Goal: Find specific page/section: Find specific page/section

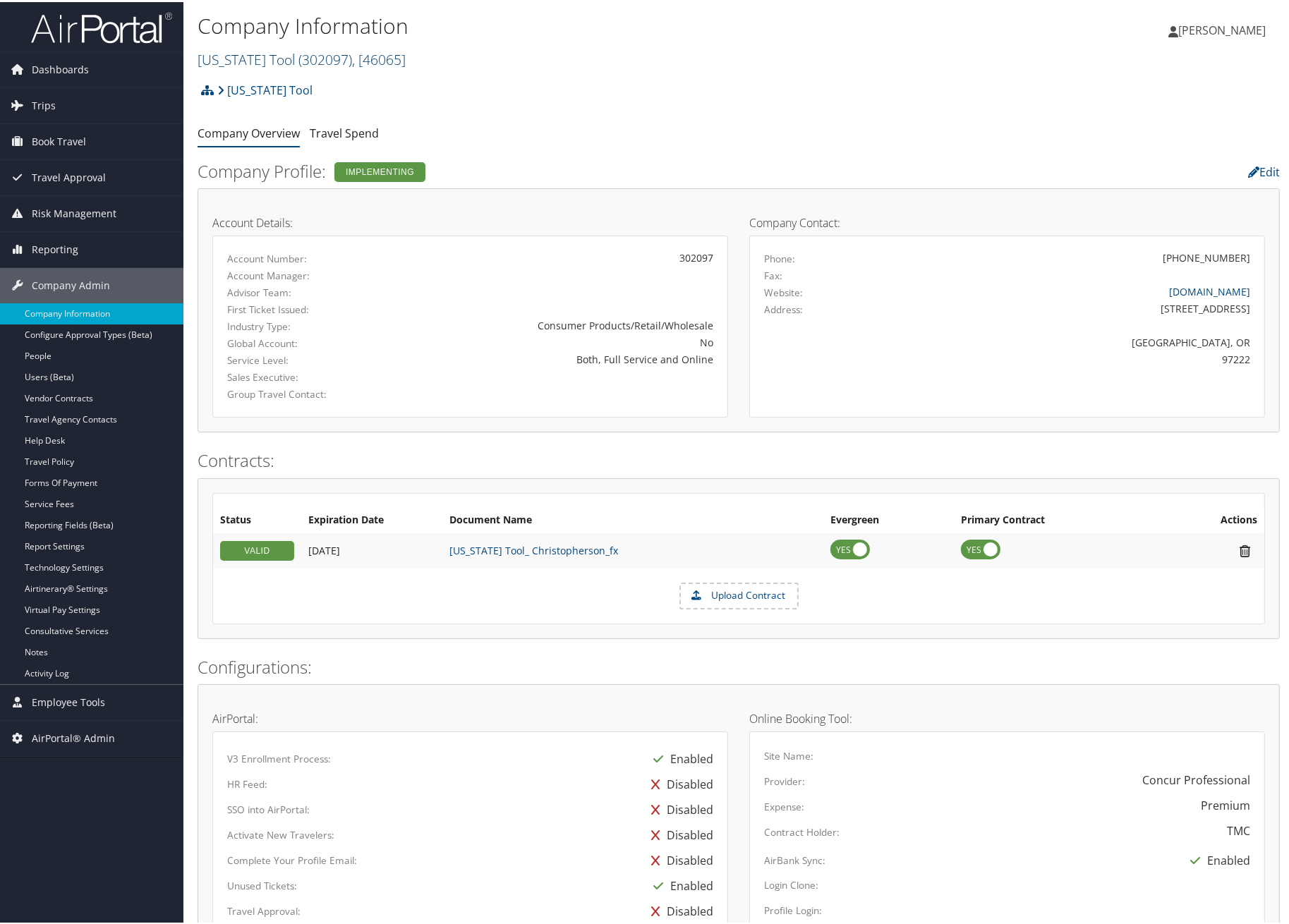
click at [298, 58] on span "( 302097 )" at bounding box center [325, 57] width 54 height 19
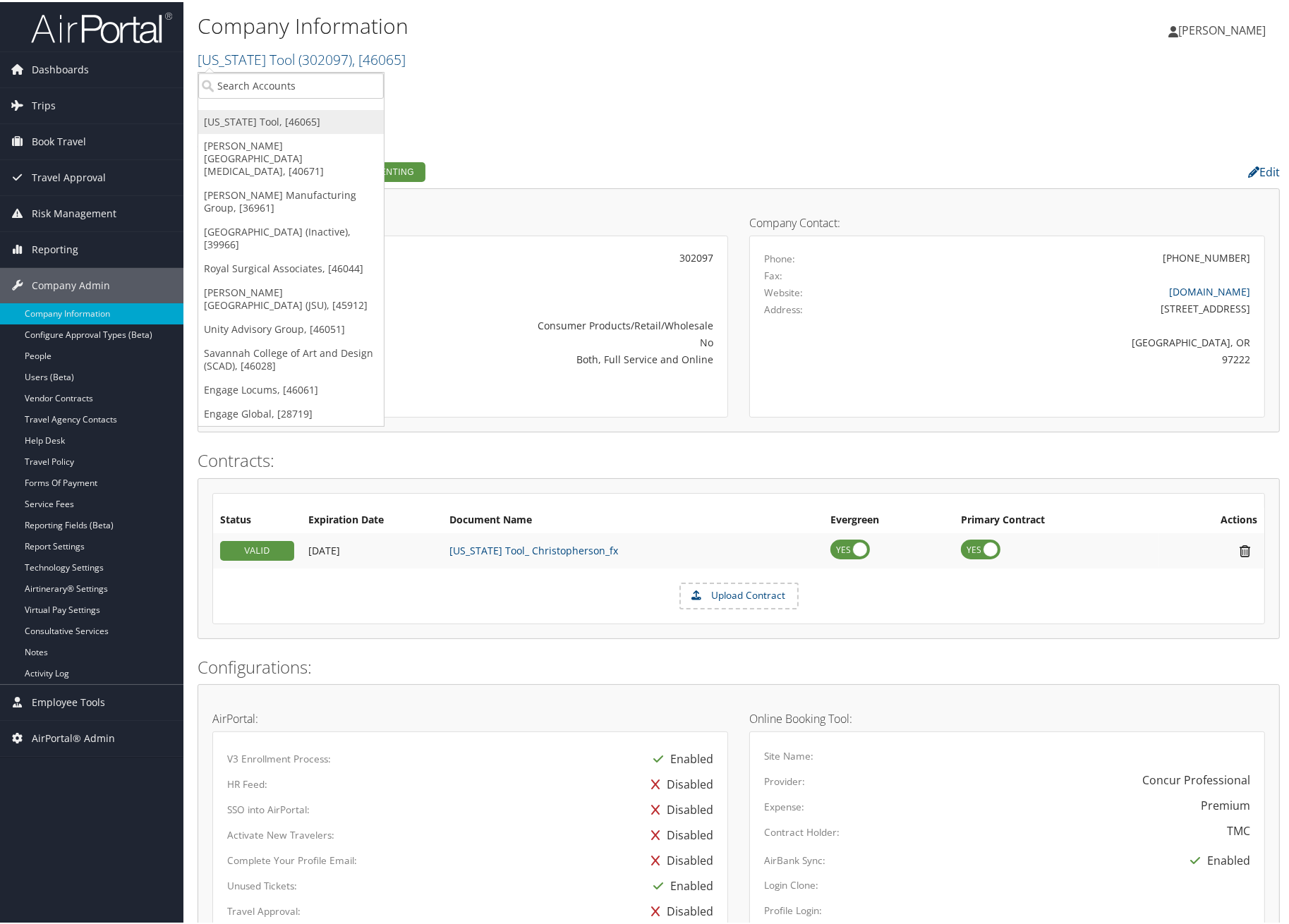
click at [265, 108] on link "[US_STATE] Tool, [46065]" at bounding box center [291, 120] width 185 height 24
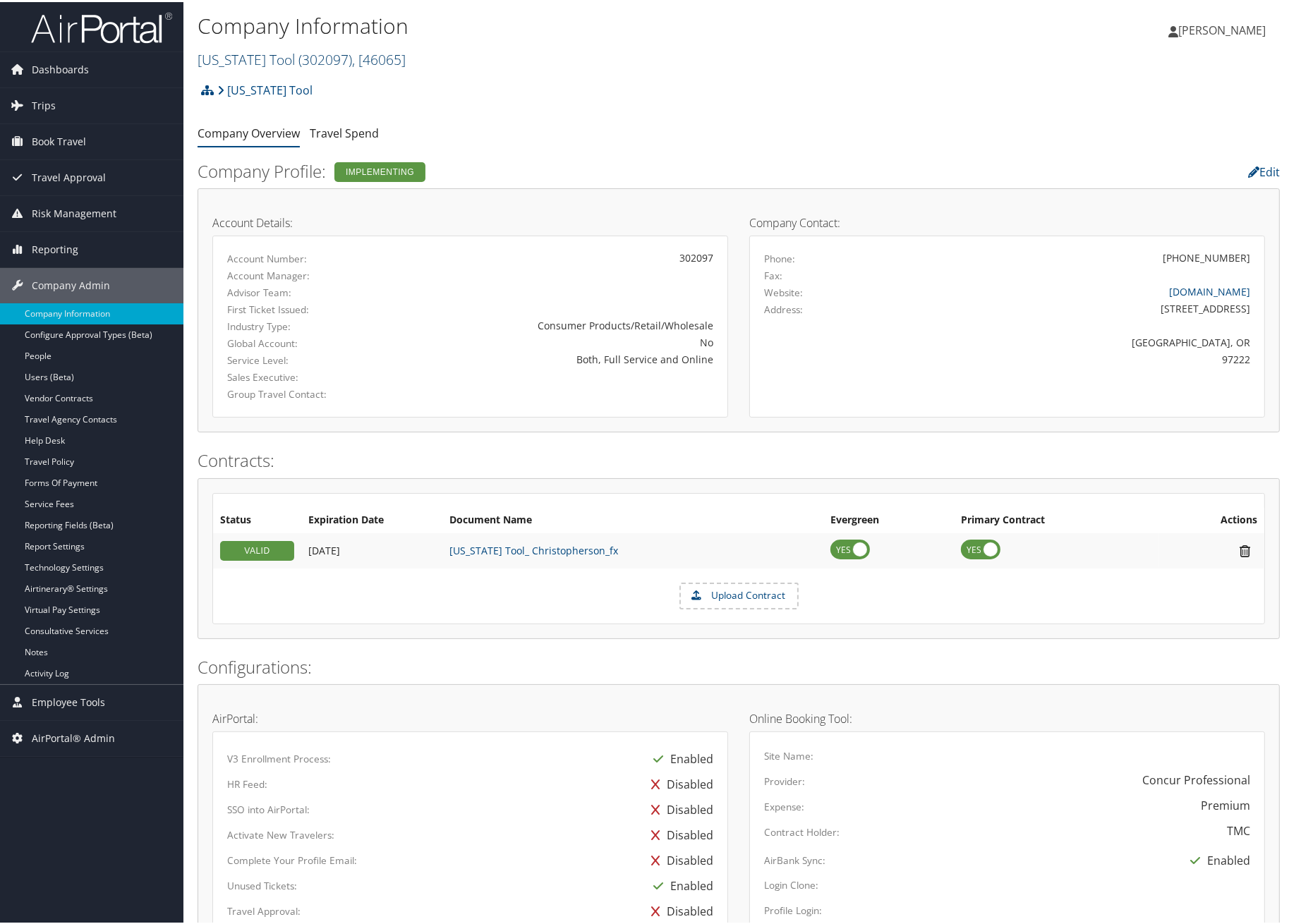
click at [238, 55] on link "Oregon Tool ( 302097 ) , [ 46065 ]" at bounding box center [302, 57] width 208 height 19
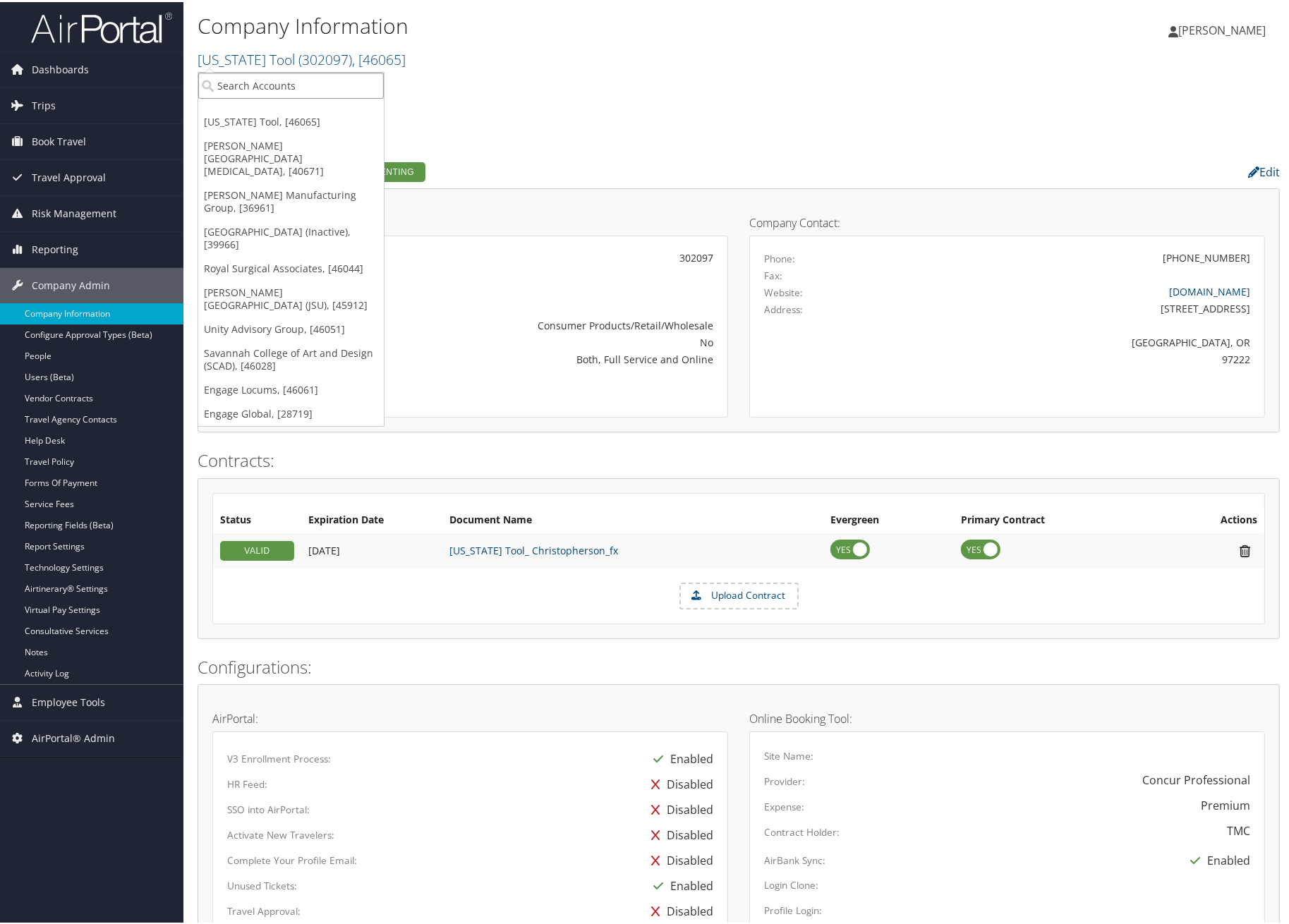
click at [248, 83] on input "search" at bounding box center [291, 83] width 185 height 26
click at [266, 255] on link "Royal Surgical Associates, [46044]" at bounding box center [291, 267] width 185 height 24
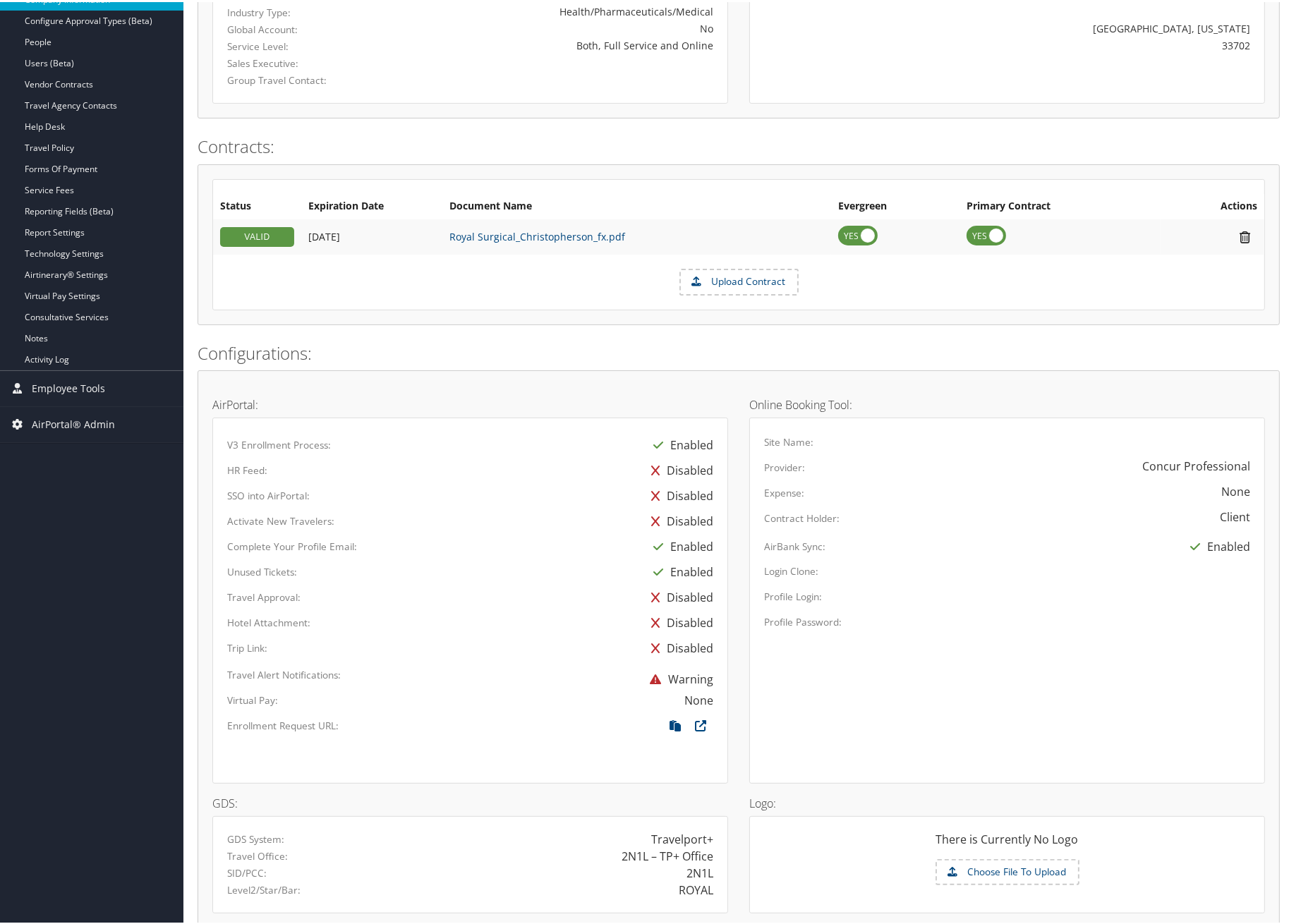
scroll to position [282, 0]
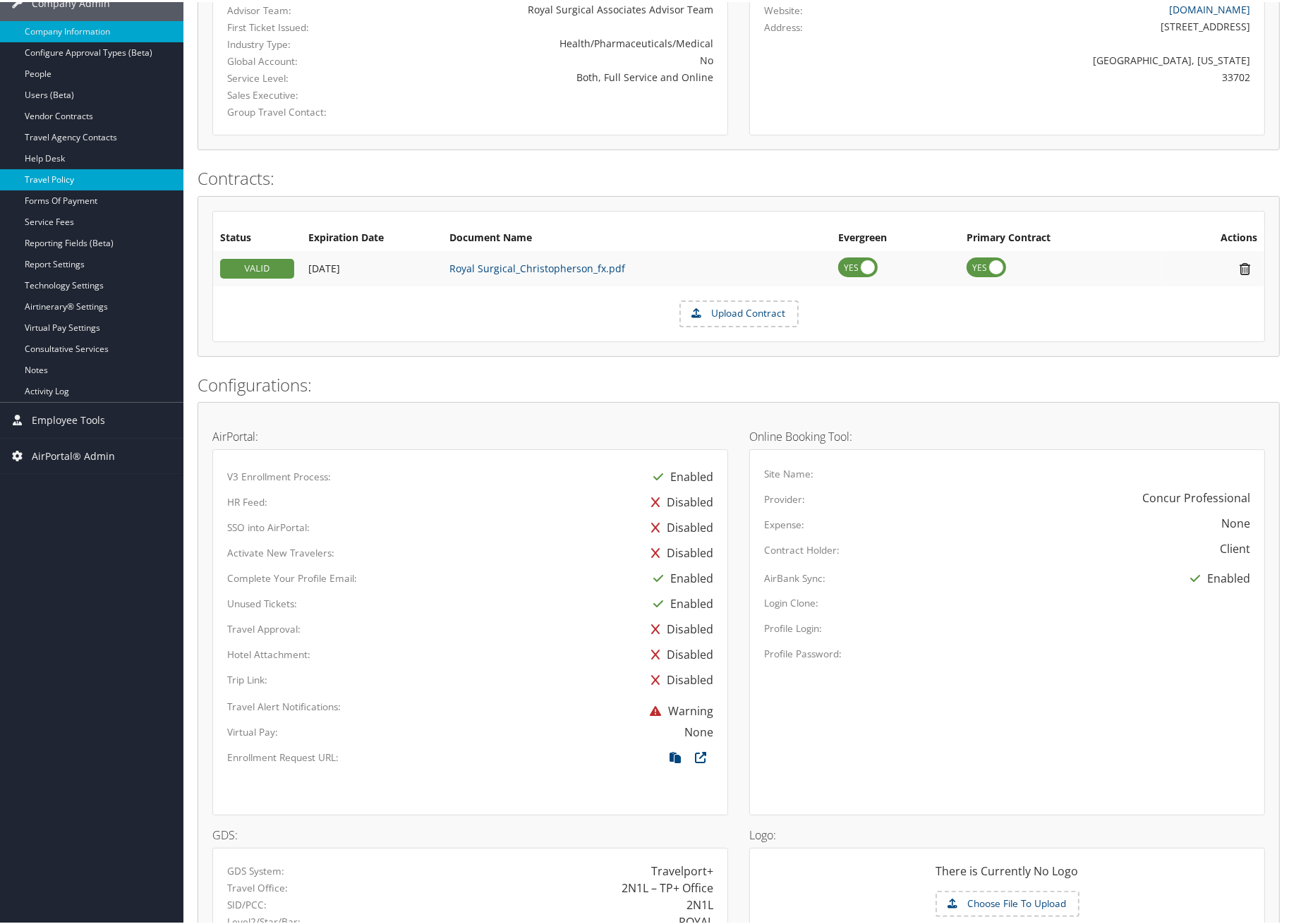
click at [50, 167] on link "Travel Policy" at bounding box center [91, 178] width 183 height 21
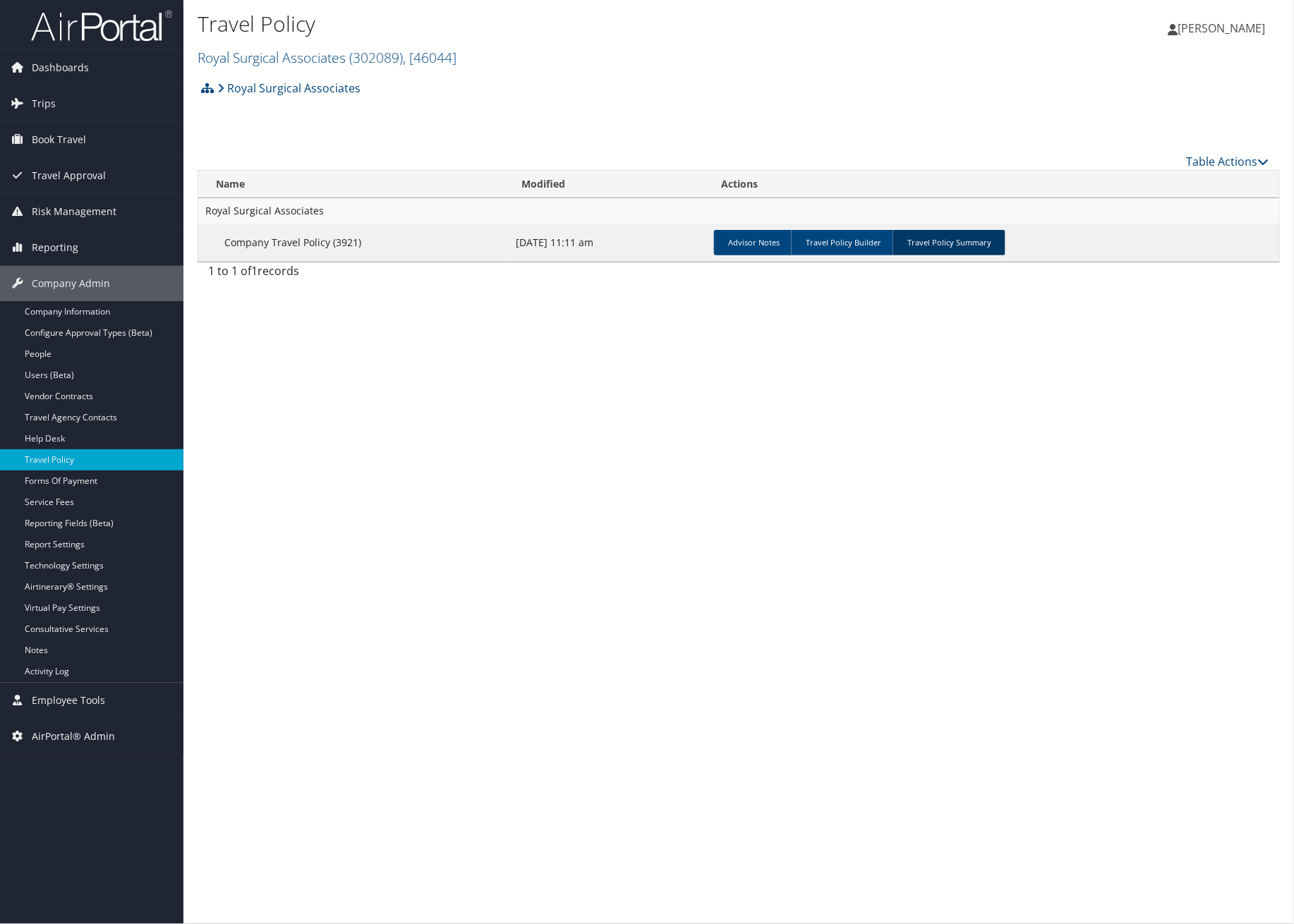
click at [959, 237] on link "Travel Policy Summary" at bounding box center [949, 242] width 113 height 26
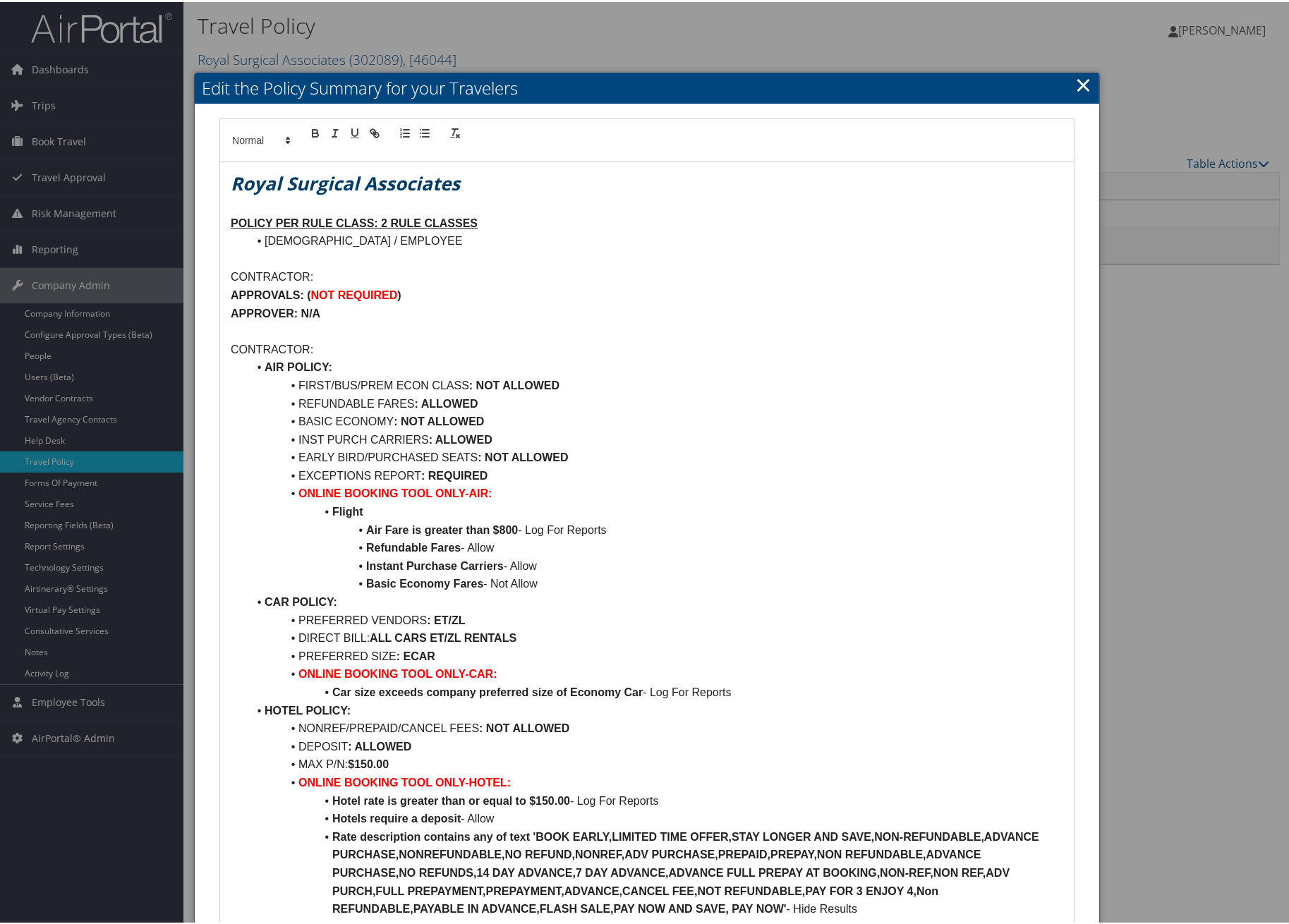
click at [1084, 88] on link "×" at bounding box center [1083, 83] width 16 height 29
